Goal: Task Accomplishment & Management: Use online tool/utility

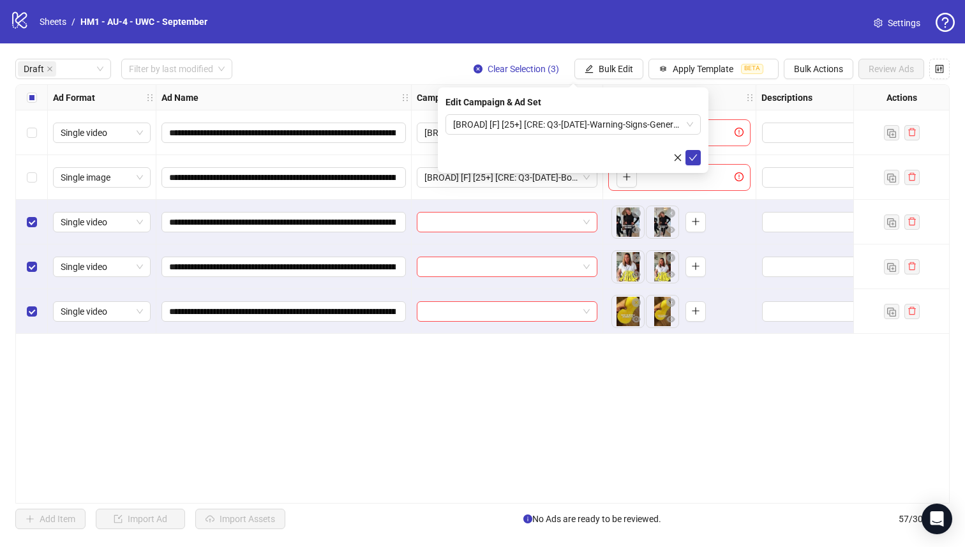
click at [540, 139] on form "[BROAD] [F] [25+] [CRE: Q3-[DATE]-Warning-Signs-General-VO-UWC] [[DATE]]" at bounding box center [572, 139] width 255 height 51
click at [539, 117] on span "[BROAD] [F] [25+] [CRE: Q3-[DATE]-Warning-Signs-General-VO-UWC] [[DATE]]" at bounding box center [573, 124] width 240 height 19
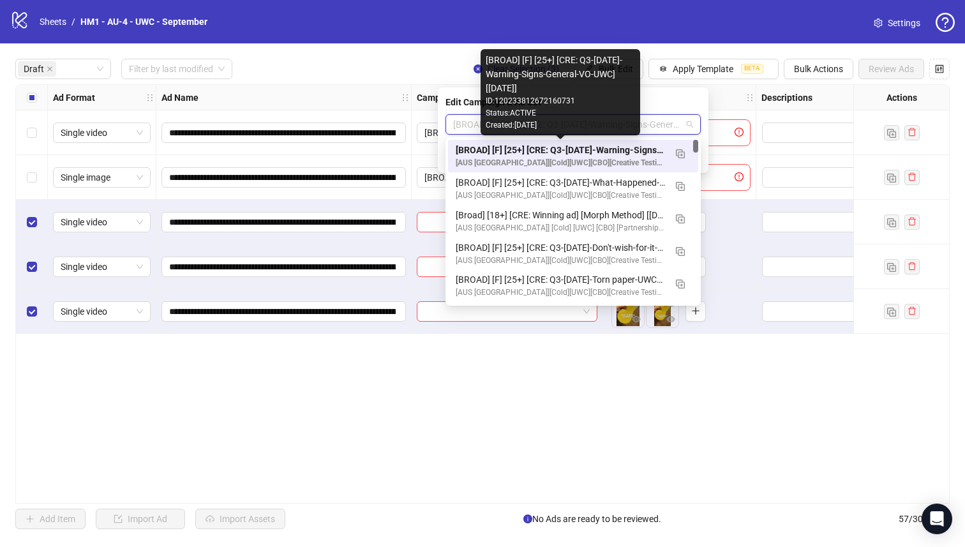
click at [541, 149] on div "[BROAD] [F] [25+] [CRE: Q3-[DATE]-Warning-Signs-General-VO-UWC] [[DATE]]" at bounding box center [559, 150] width 209 height 14
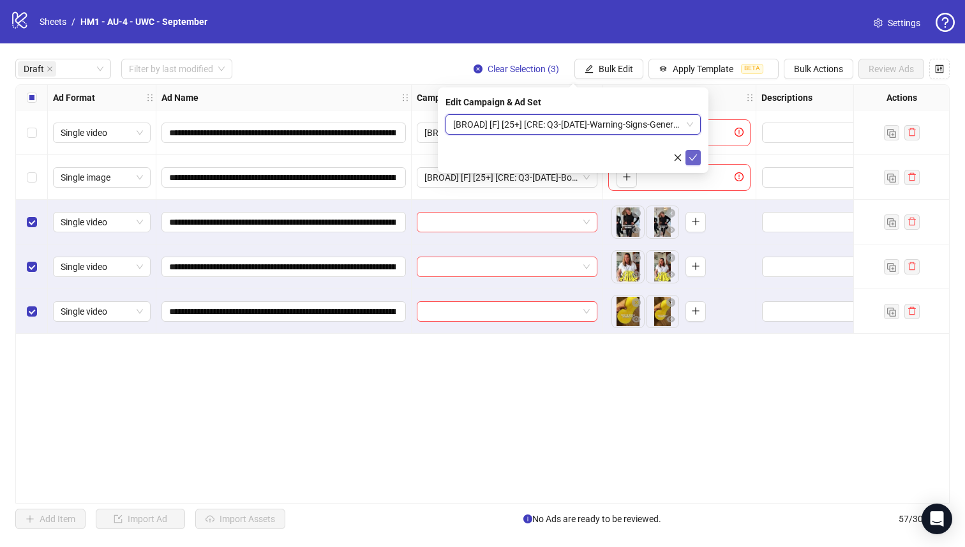
click at [692, 153] on icon "check" at bounding box center [692, 157] width 9 height 9
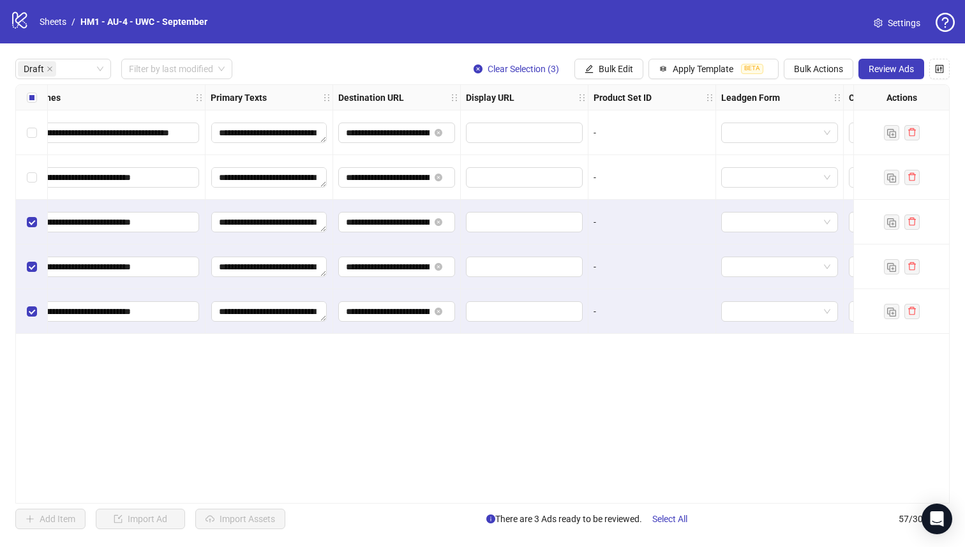
scroll to position [0, 1409]
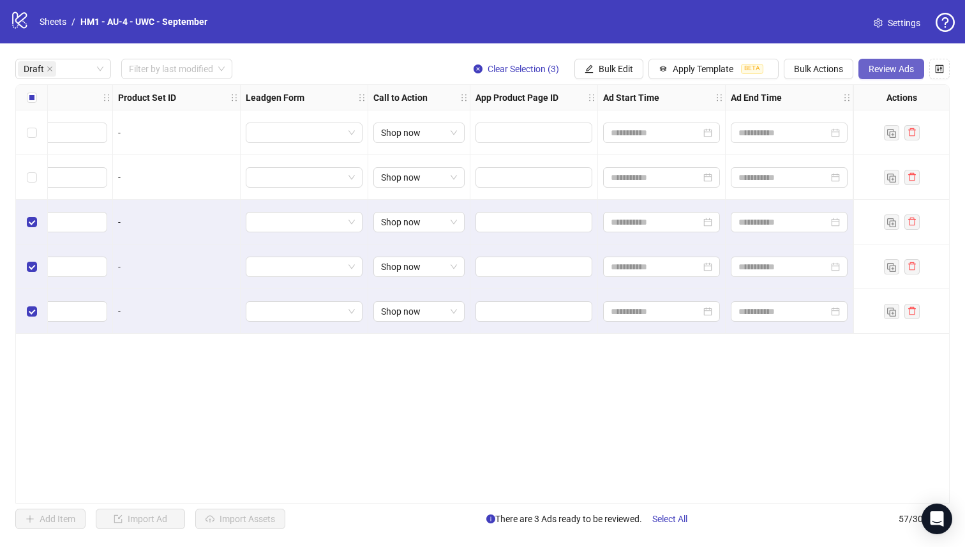
click at [912, 76] on button "Review Ads" at bounding box center [891, 69] width 66 height 20
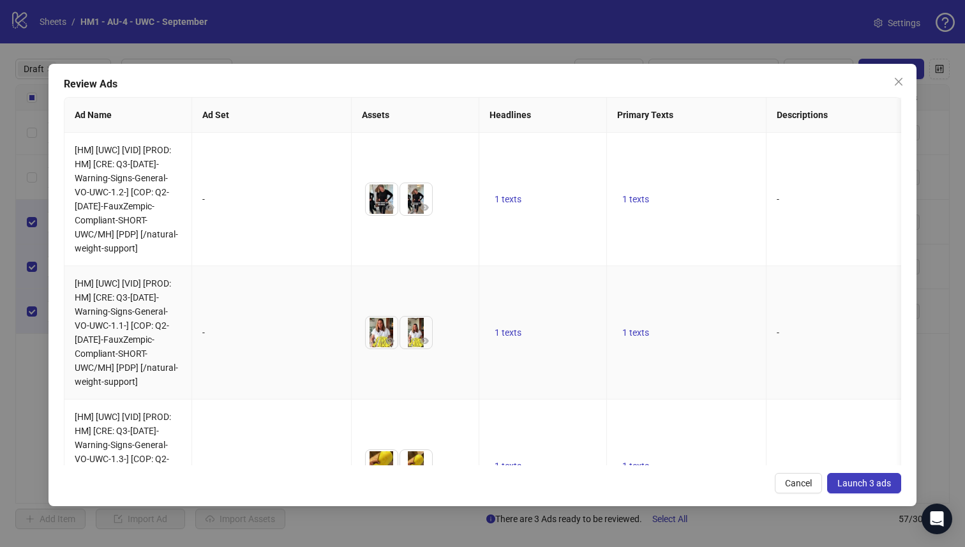
scroll to position [67, 0]
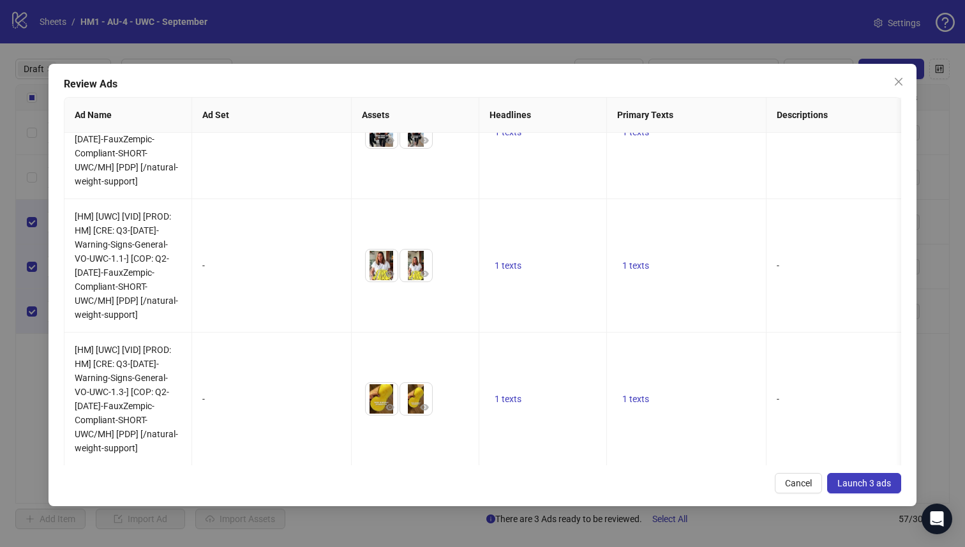
click at [903, 67] on div "Review Ads Ad Name Ad Set Assets Headlines Primary Texts Descriptions Destinati…" at bounding box center [482, 285] width 868 height 442
click at [893, 82] on icon "close" at bounding box center [898, 82] width 10 height 10
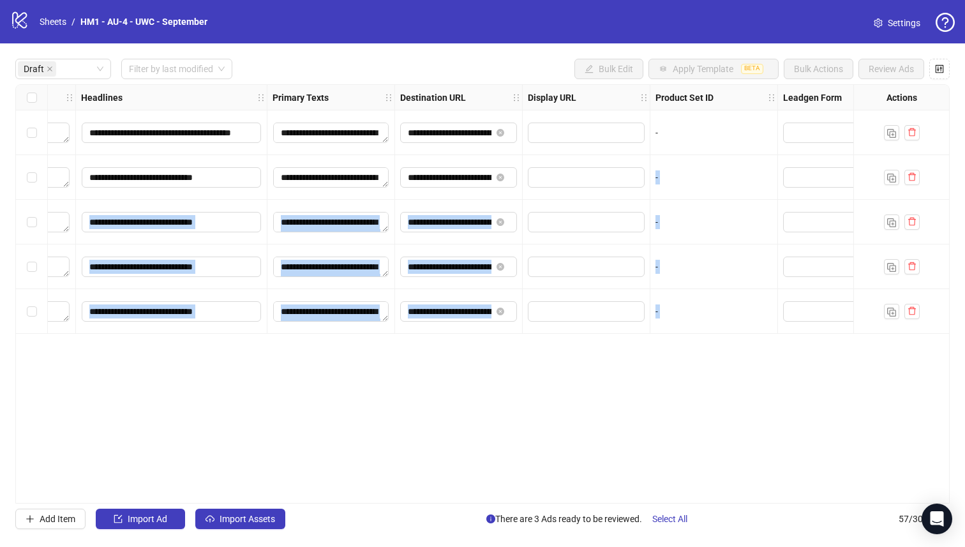
scroll to position [0, 152]
drag, startPoint x: 431, startPoint y: 176, endPoint x: 667, endPoint y: 195, distance: 236.1
click at [667, 195] on div "**********" at bounding box center [482, 293] width 934 height 419
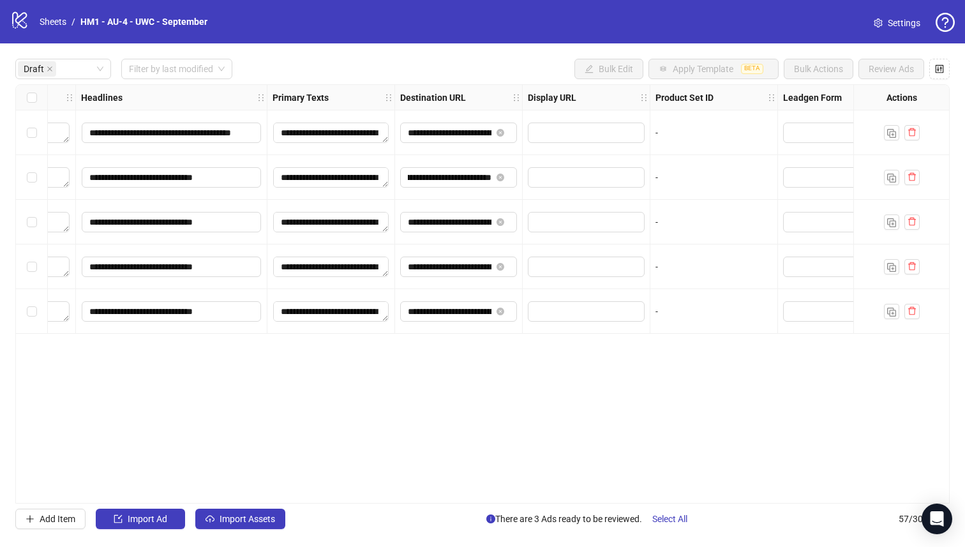
click at [22, 96] on div "Select all rows" at bounding box center [32, 98] width 32 height 26
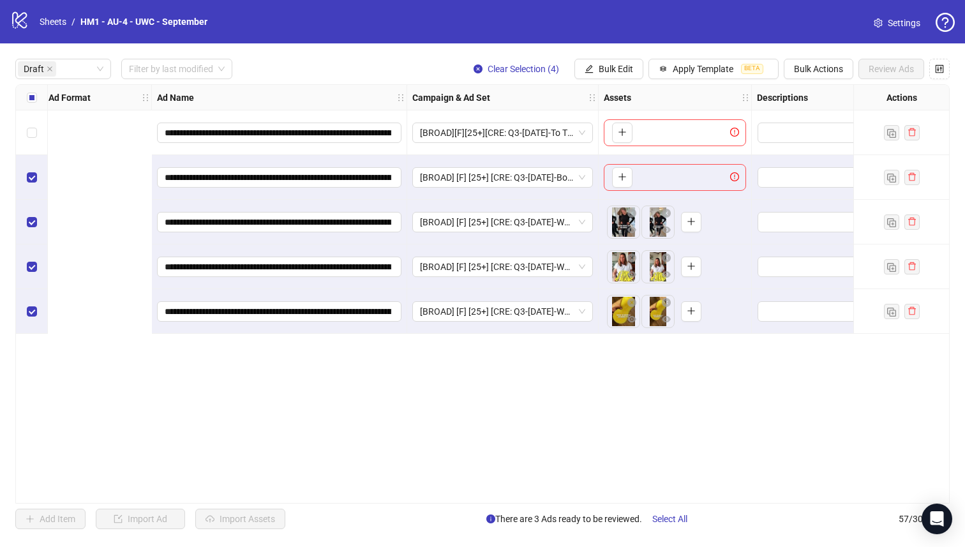
scroll to position [0, 0]
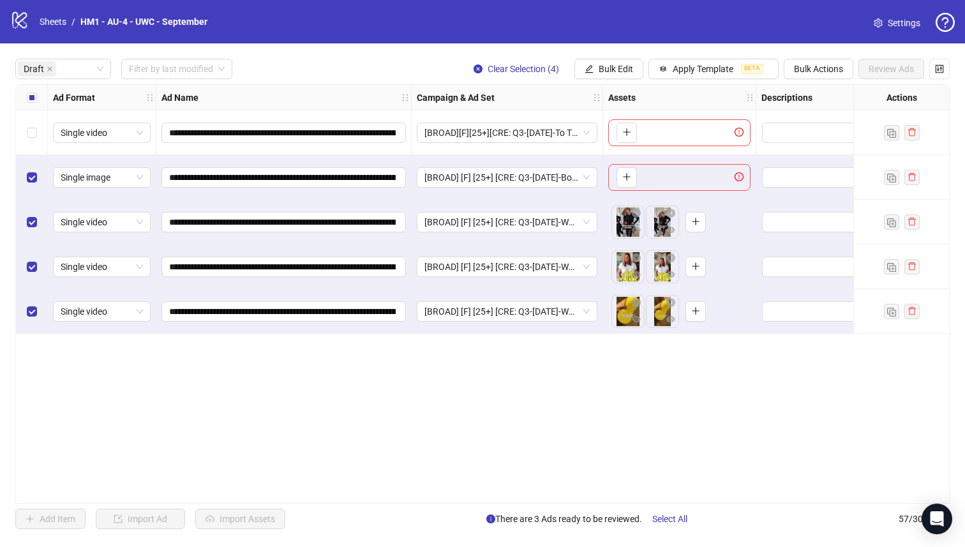
click at [26, 179] on div "Select row 2" at bounding box center [32, 177] width 32 height 45
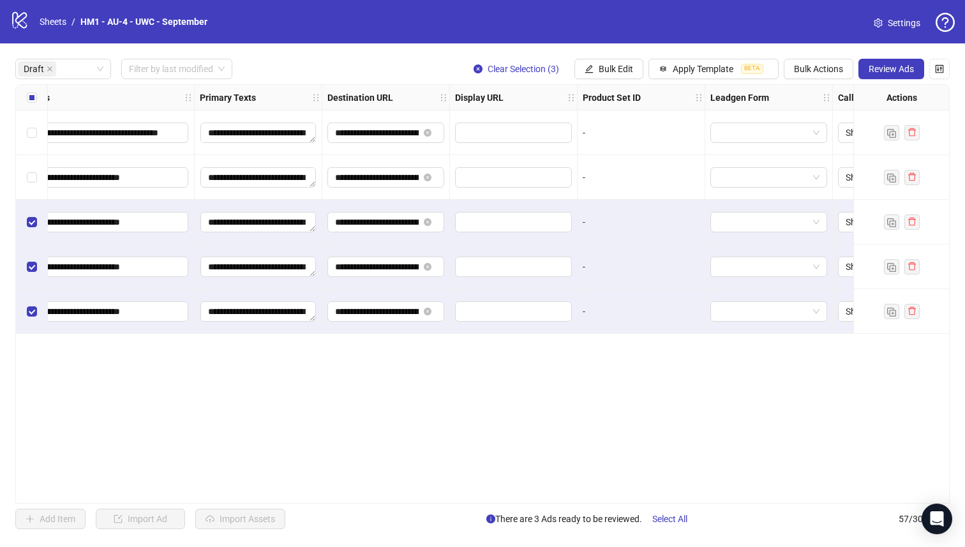
scroll to position [0, 1409]
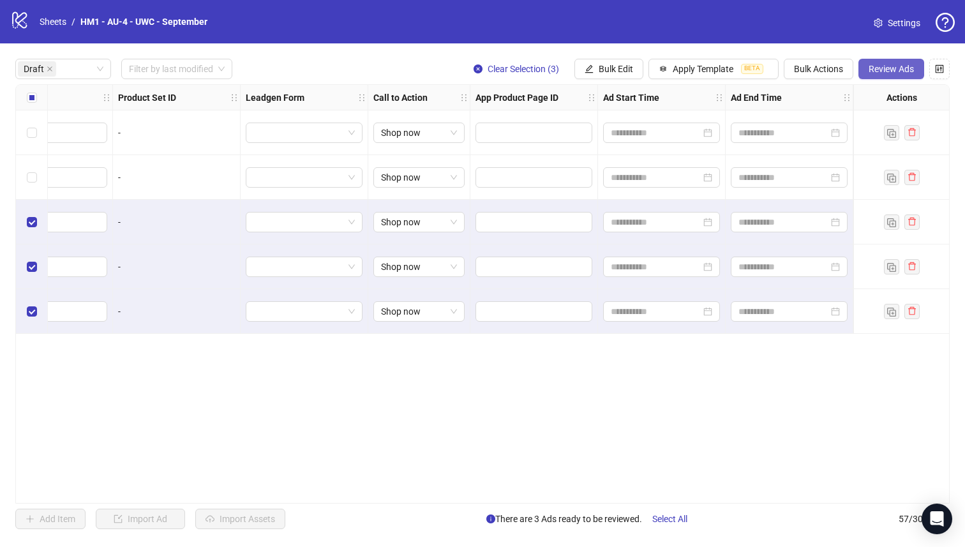
click at [877, 70] on span "Review Ads" at bounding box center [890, 69] width 45 height 10
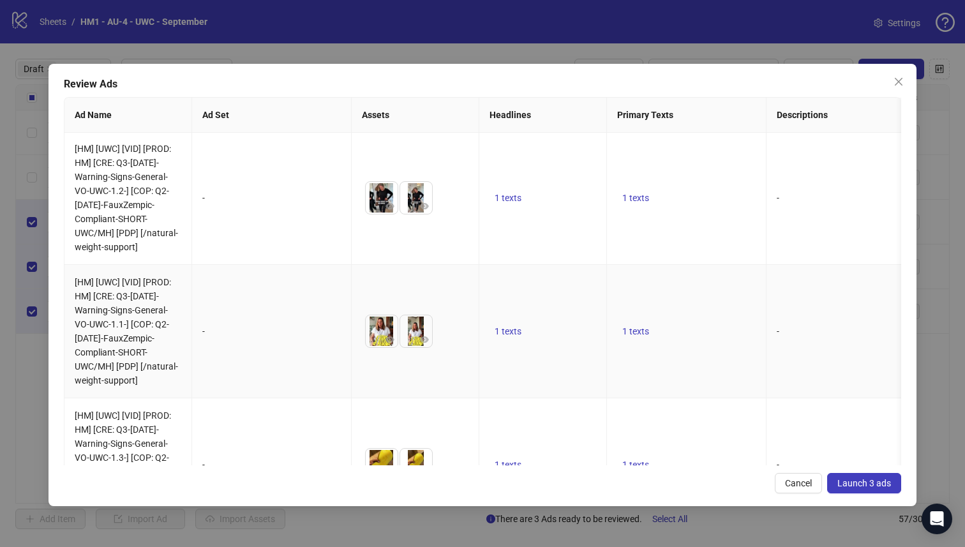
scroll to position [0, 0]
click at [882, 488] on button "Launch 3 ads" at bounding box center [864, 483] width 74 height 20
